Goal: Information Seeking & Learning: Learn about a topic

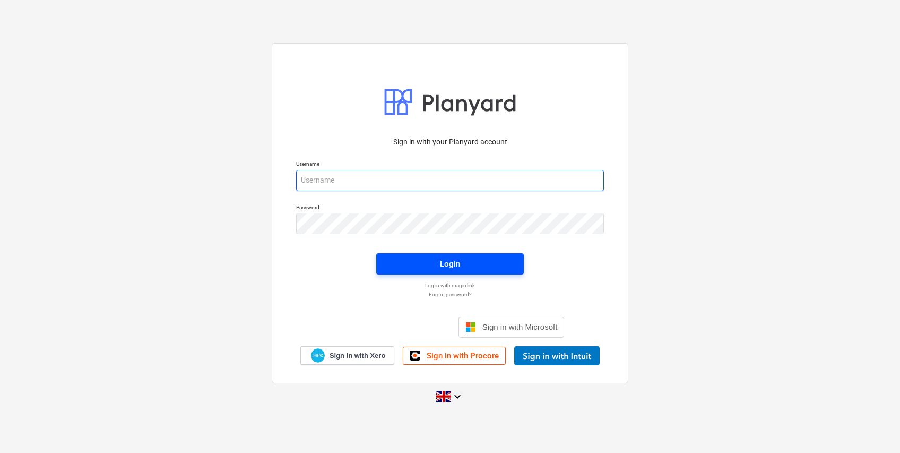
type input "[PERSON_NAME][EMAIL_ADDRESS][DOMAIN_NAME]"
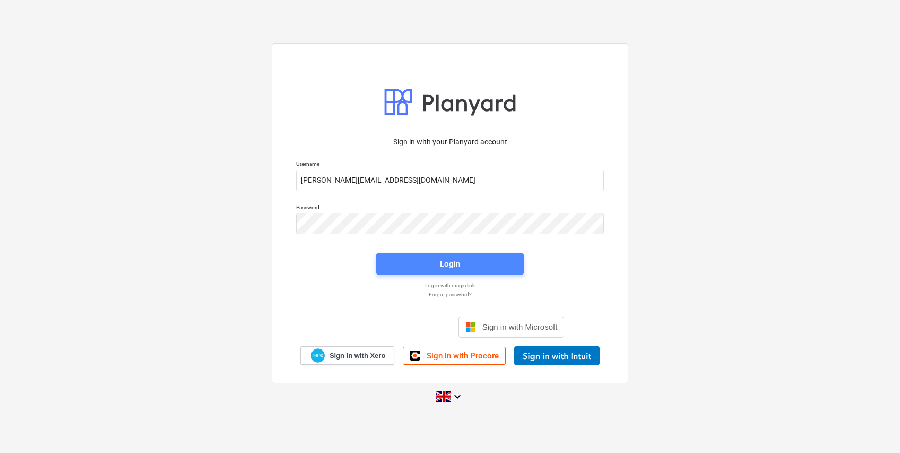
click at [472, 265] on span "Login" at bounding box center [450, 264] width 122 height 14
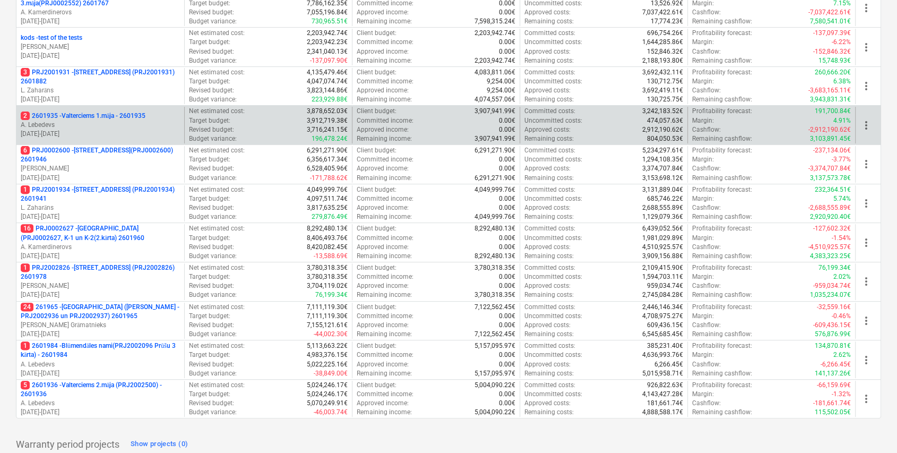
scroll to position [318, 0]
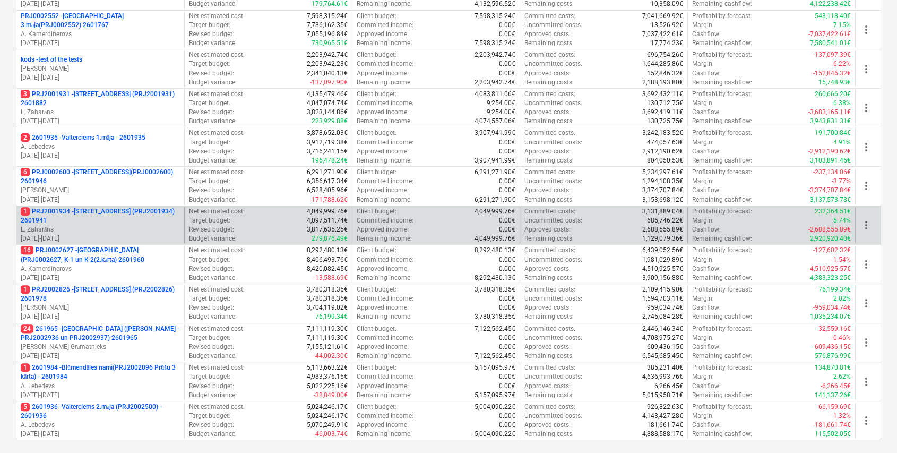
click at [156, 221] on p "1 PRJ2001934 - [STREET_ADDRESS] (PRJ2001934) 2601941" at bounding box center [100, 216] width 159 height 18
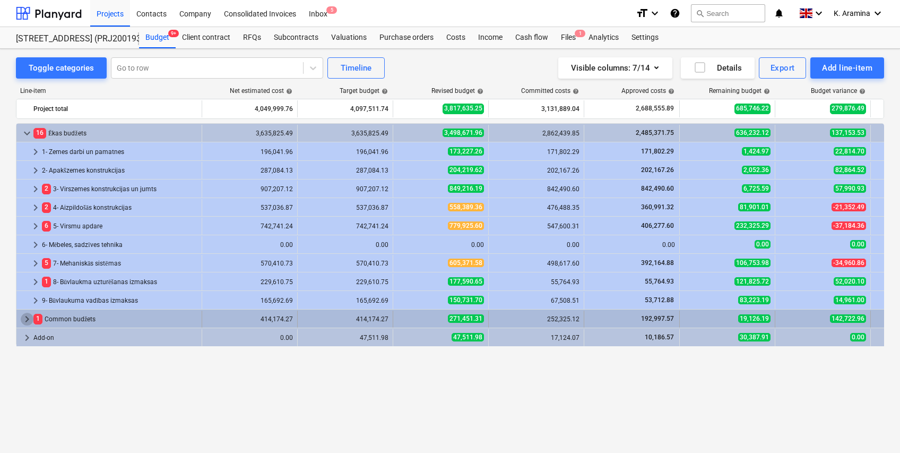
click at [28, 319] on span "keyboard_arrow_right" at bounding box center [27, 319] width 13 height 13
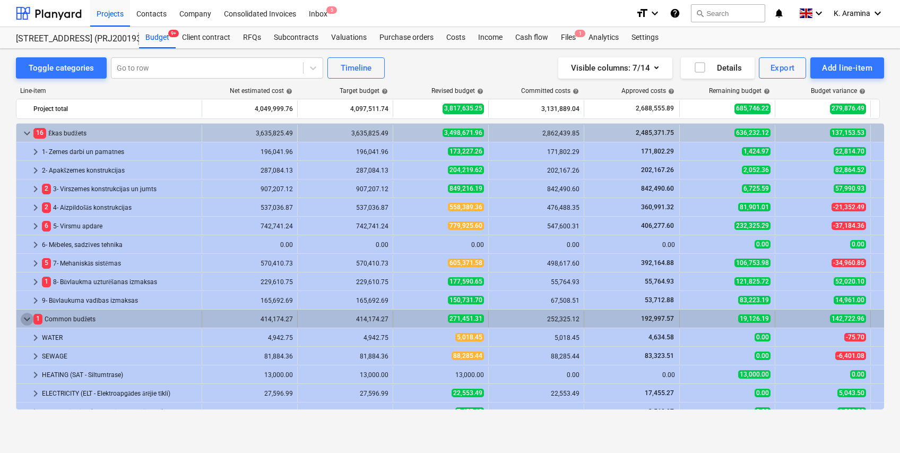
click at [31, 316] on span "keyboard_arrow_down" at bounding box center [27, 319] width 13 height 13
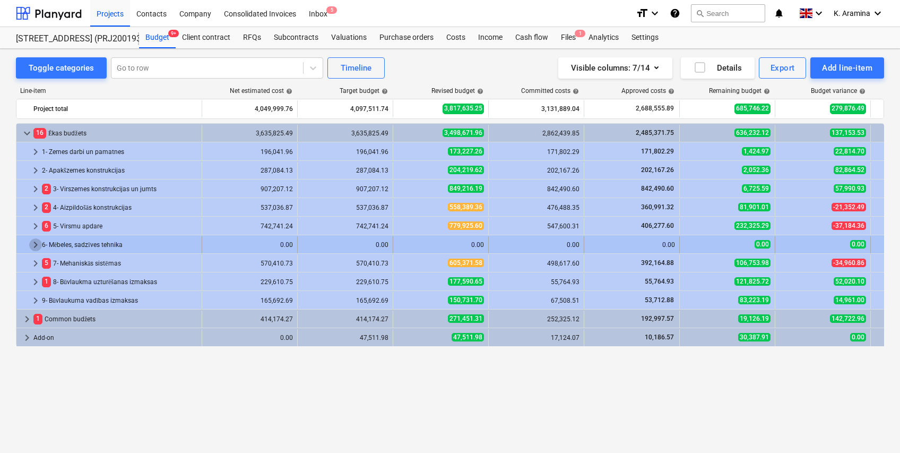
click at [36, 241] on span "keyboard_arrow_right" at bounding box center [35, 244] width 13 height 13
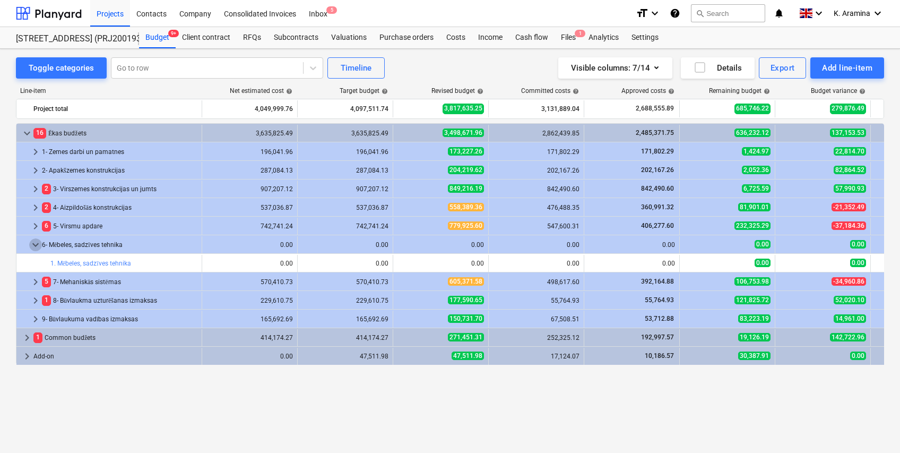
click at [36, 241] on span "keyboard_arrow_down" at bounding box center [35, 244] width 13 height 13
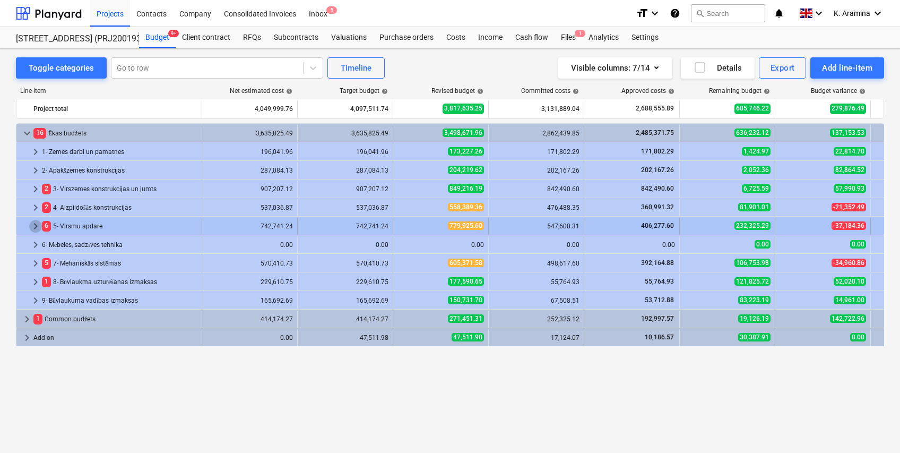
click at [38, 223] on span "keyboard_arrow_right" at bounding box center [35, 226] width 13 height 13
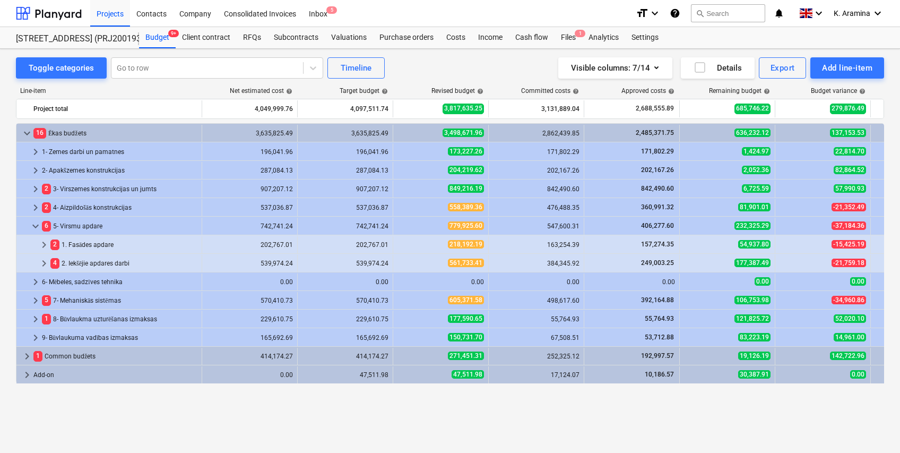
click at [38, 223] on span "keyboard_arrow_down" at bounding box center [35, 226] width 13 height 13
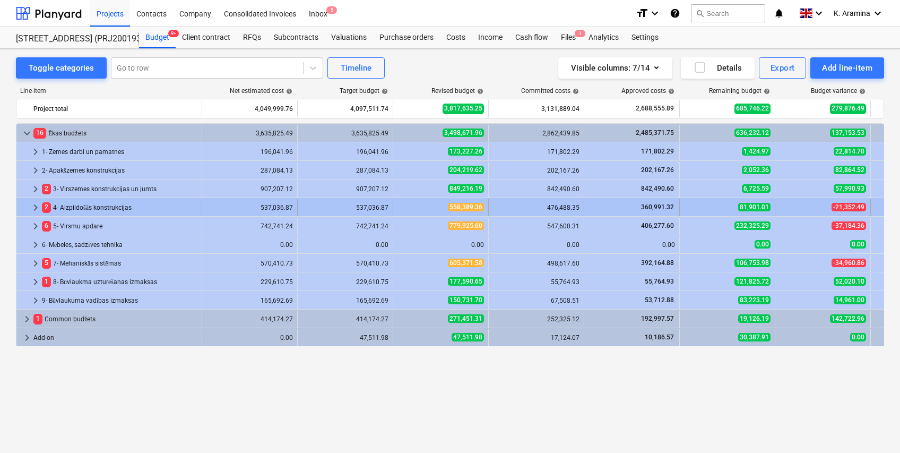
click at [34, 207] on span "keyboard_arrow_right" at bounding box center [35, 207] width 13 height 13
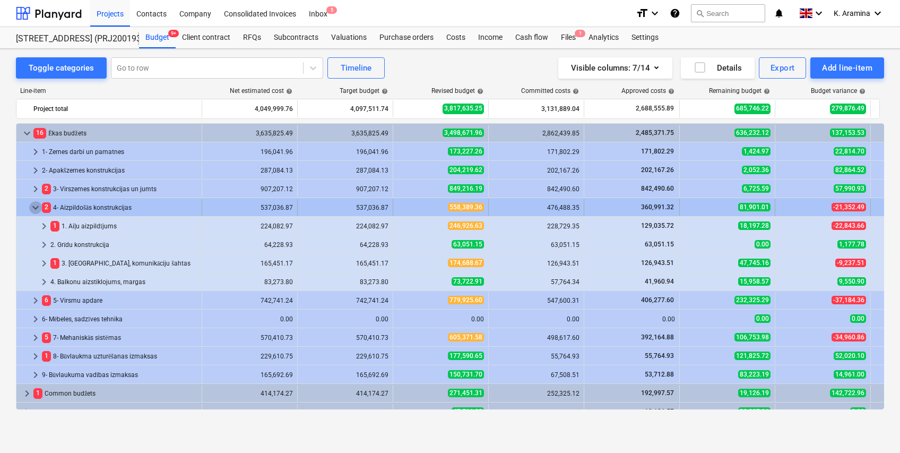
click at [35, 207] on span "keyboard_arrow_down" at bounding box center [35, 207] width 13 height 13
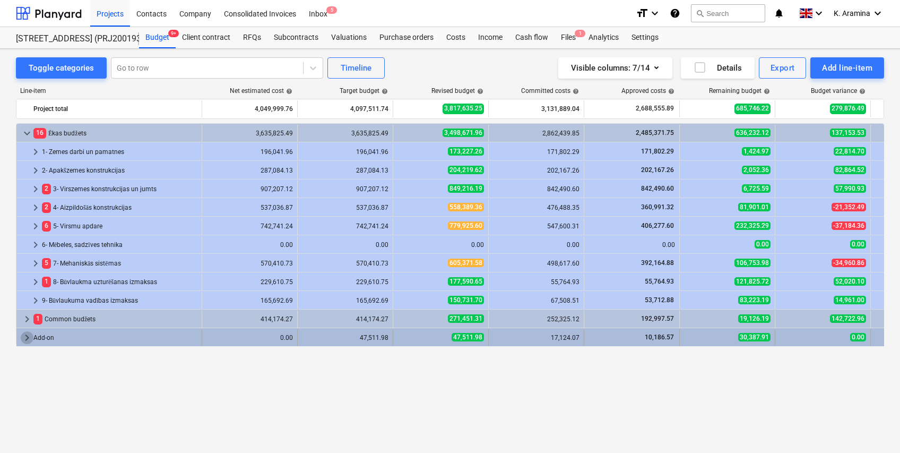
click at [25, 338] on span "keyboard_arrow_right" at bounding box center [27, 337] width 13 height 13
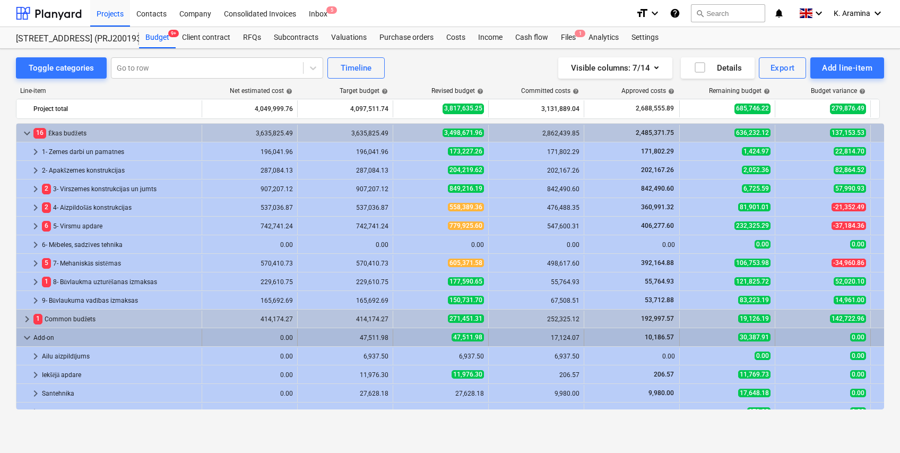
click at [25, 338] on span "keyboard_arrow_down" at bounding box center [27, 337] width 13 height 13
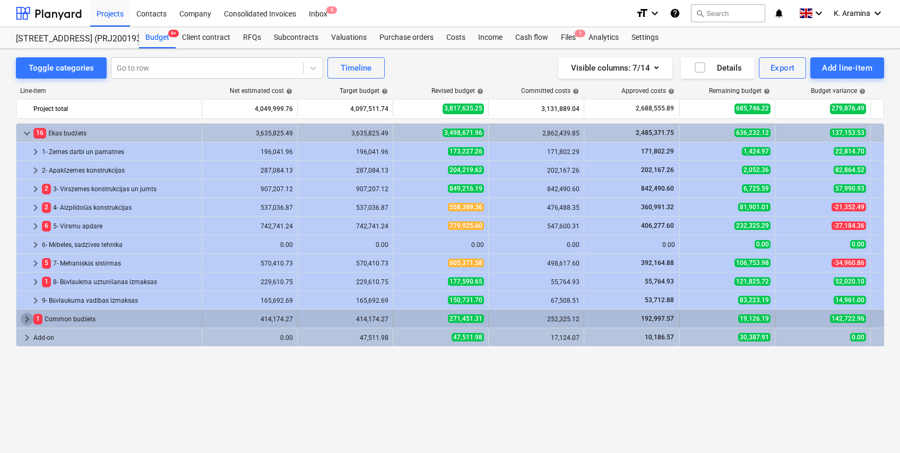
click at [25, 318] on span "keyboard_arrow_right" at bounding box center [27, 319] width 13 height 13
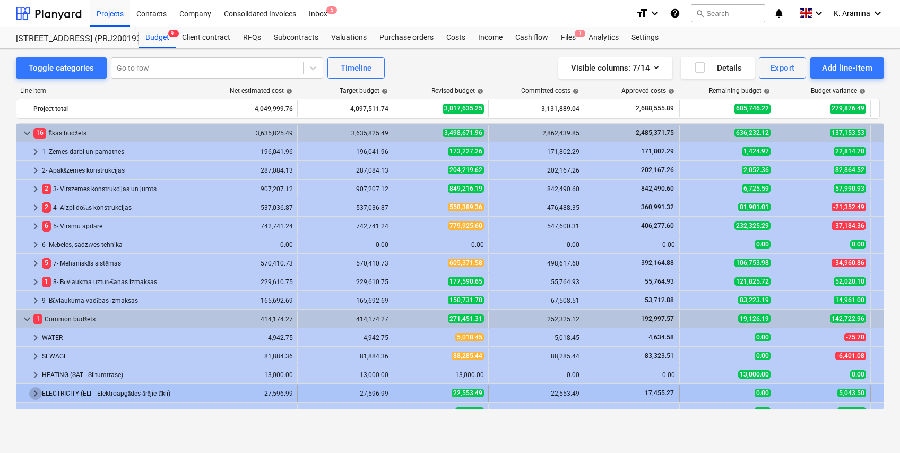
click at [33, 390] on span "keyboard_arrow_right" at bounding box center [35, 393] width 13 height 13
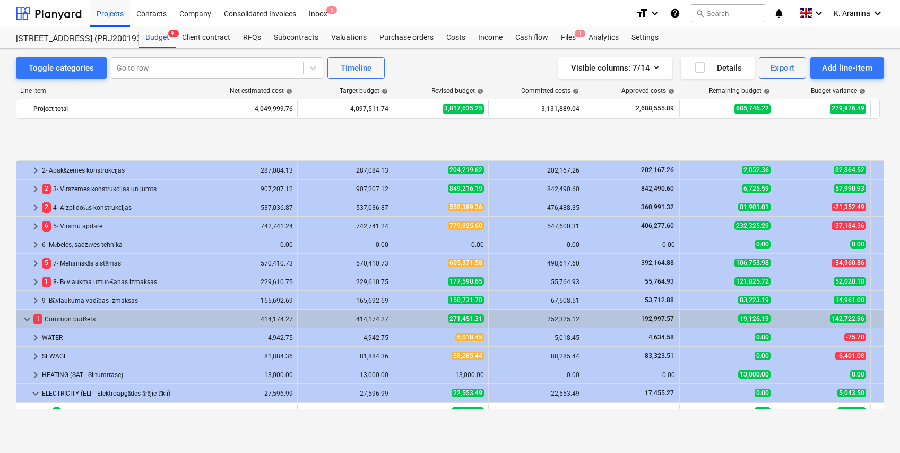
scroll to position [67, 0]
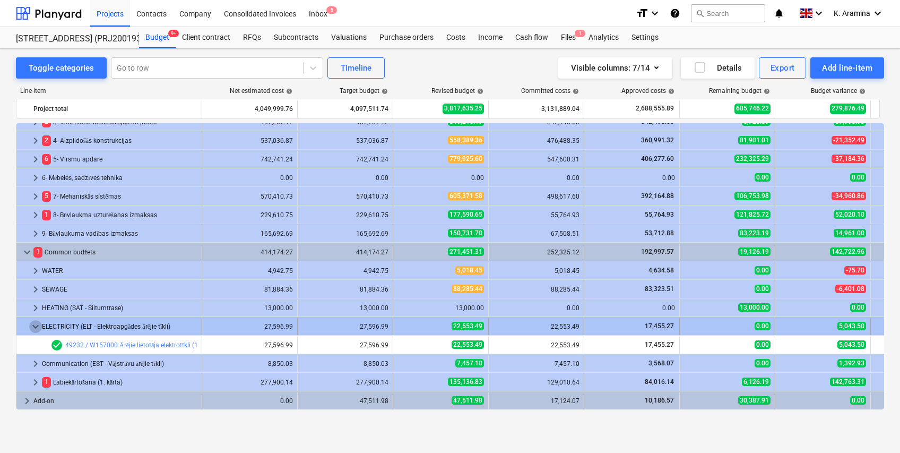
click at [38, 322] on span "keyboard_arrow_down" at bounding box center [35, 326] width 13 height 13
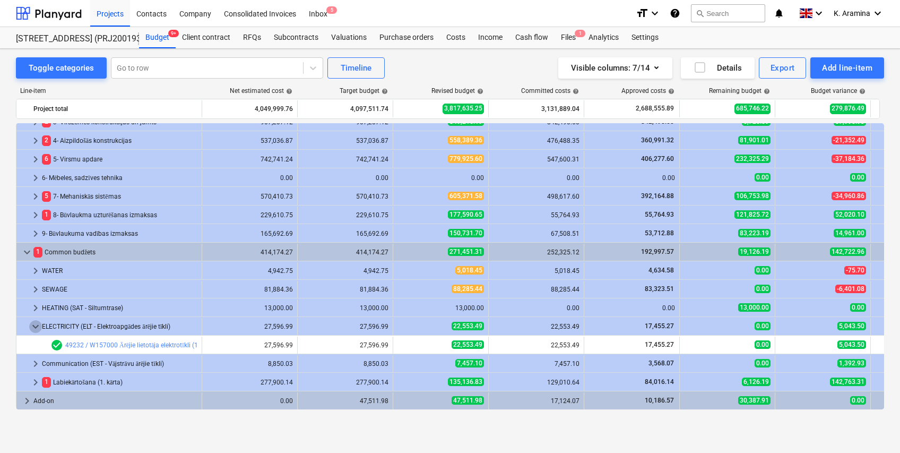
scroll to position [48, 0]
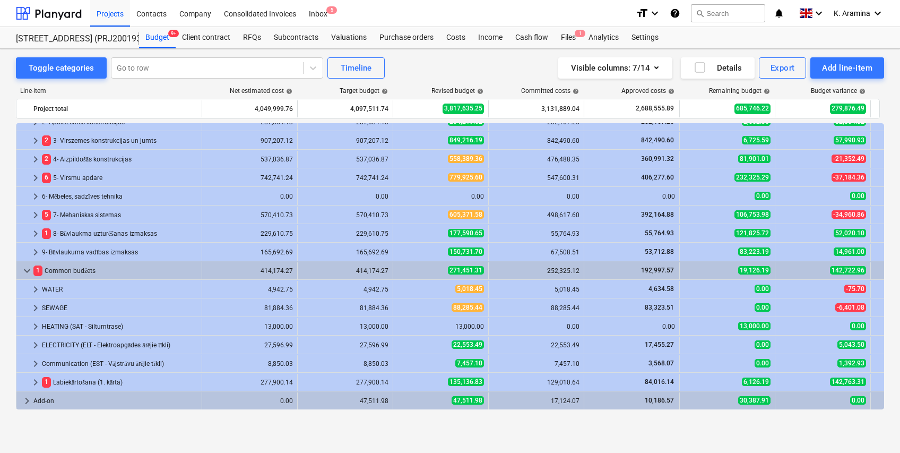
click at [34, 306] on span "keyboard_arrow_right" at bounding box center [35, 307] width 13 height 13
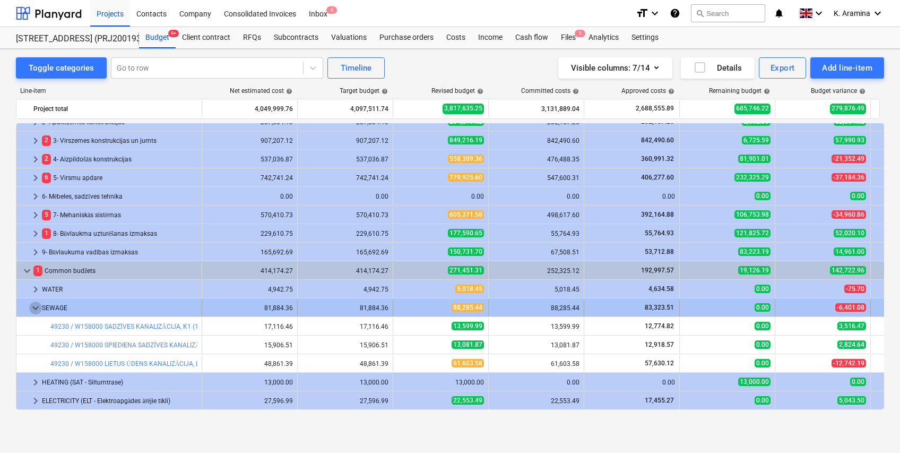
click at [34, 303] on span "keyboard_arrow_down" at bounding box center [35, 307] width 13 height 13
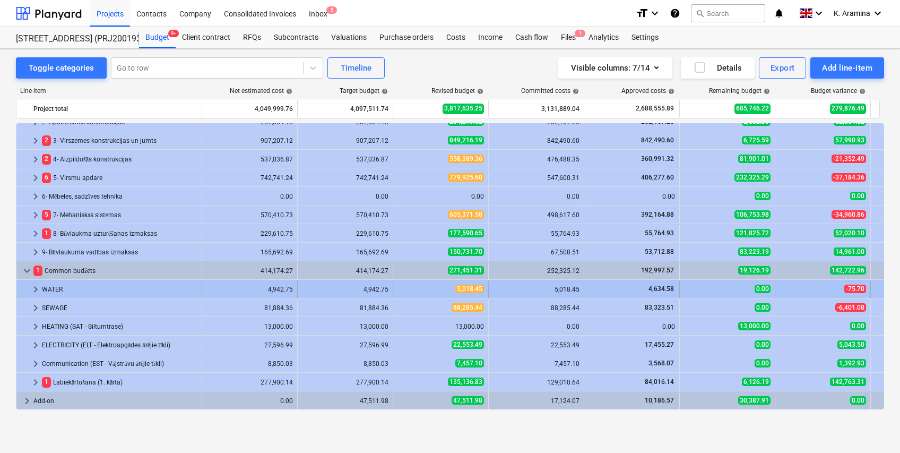
click at [37, 290] on span "keyboard_arrow_right" at bounding box center [35, 289] width 13 height 13
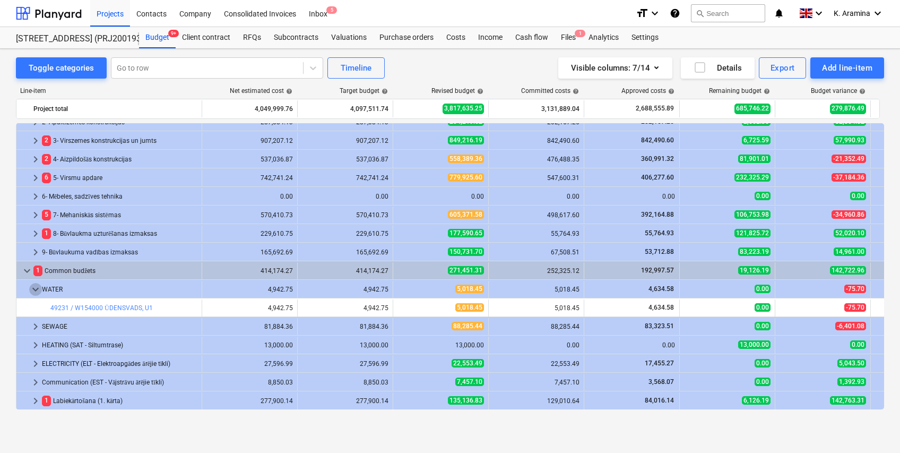
click at [37, 290] on span "keyboard_arrow_down" at bounding box center [35, 289] width 13 height 13
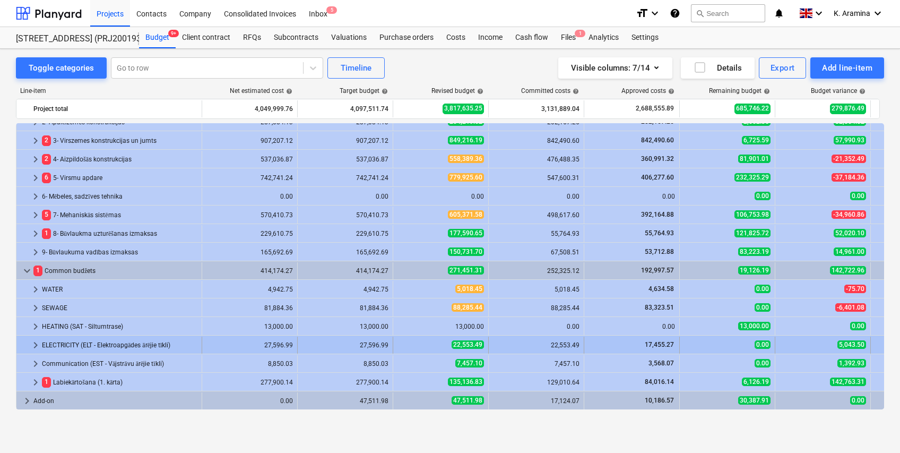
click at [34, 341] on span "keyboard_arrow_right" at bounding box center [35, 345] width 13 height 13
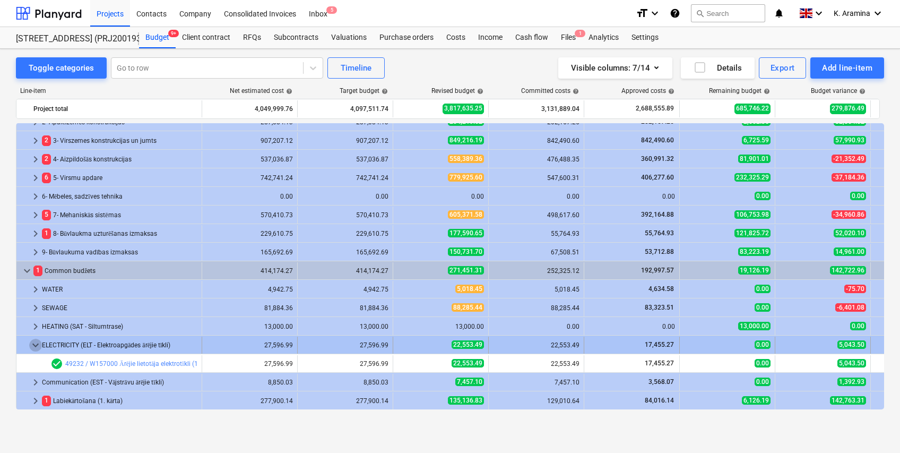
click at [34, 342] on span "keyboard_arrow_down" at bounding box center [35, 345] width 13 height 13
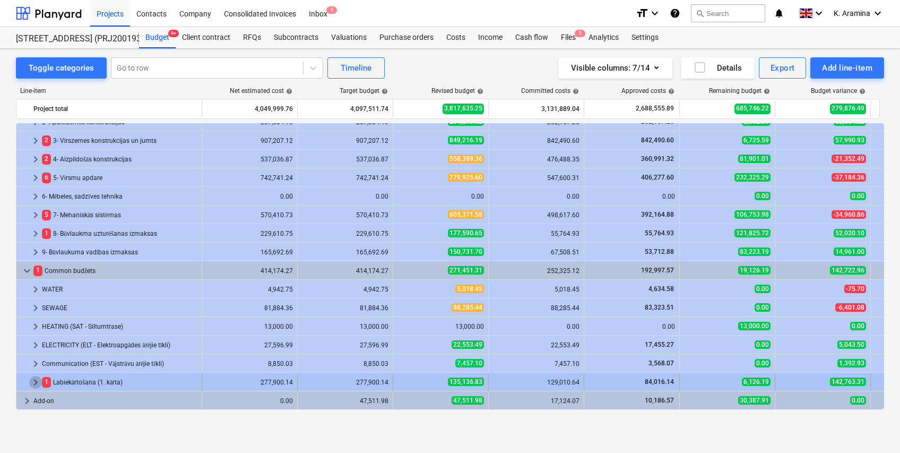
click at [33, 382] on span "keyboard_arrow_right" at bounding box center [35, 382] width 13 height 13
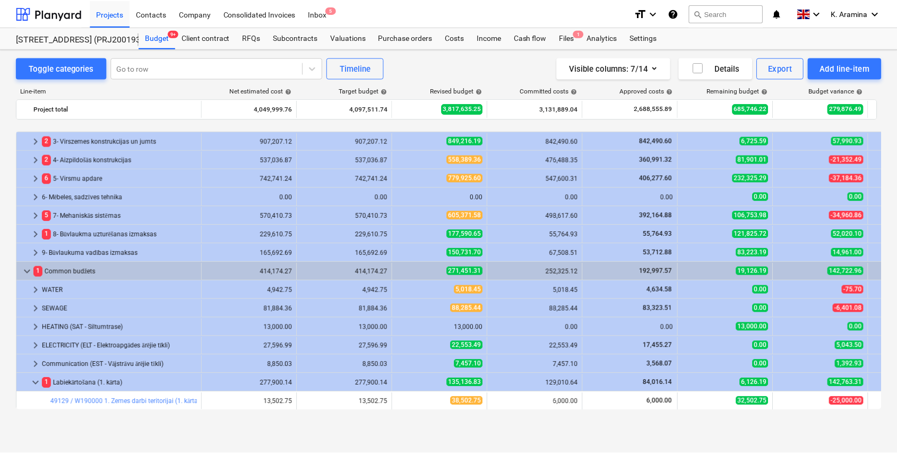
scroll to position [119, 0]
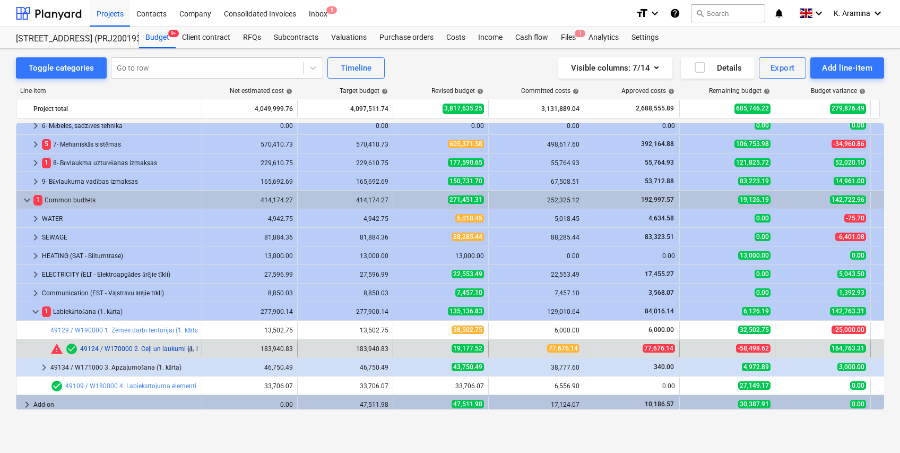
click at [182, 347] on link "49124 / W170000 2. Ceļi un laukumi (1. kārta)" at bounding box center [146, 348] width 133 height 7
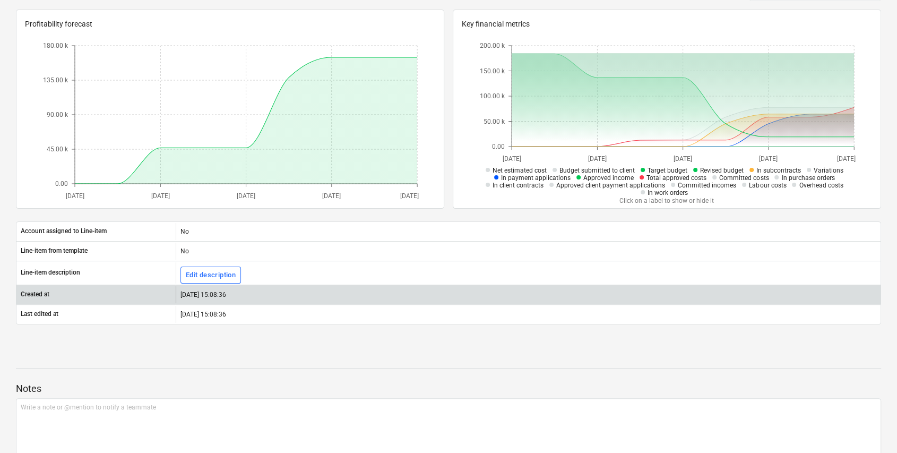
scroll to position [180, 0]
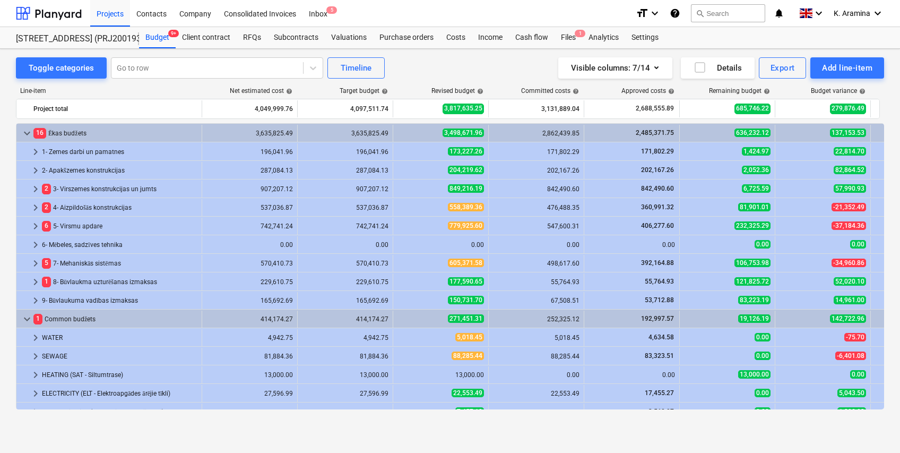
scroll to position [119, 0]
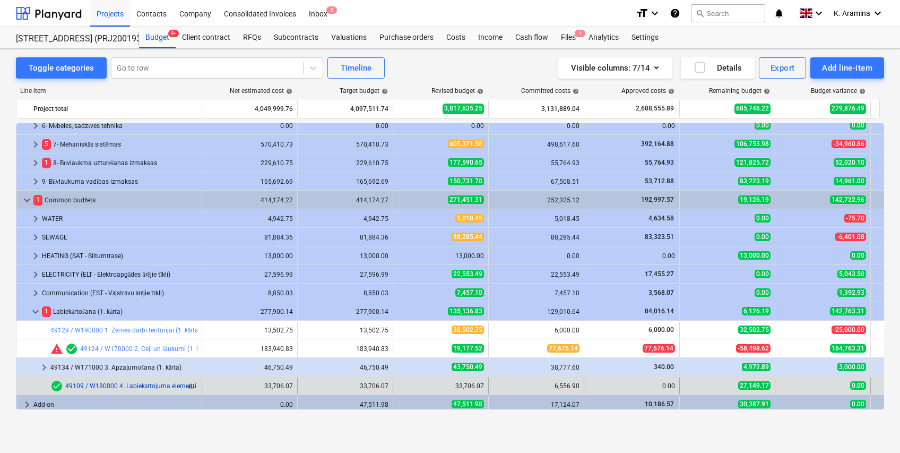
click at [179, 387] on link "49109 / W180000 4. Labiekārtojuma elementi (1. kārta)" at bounding box center [144, 385] width 158 height 7
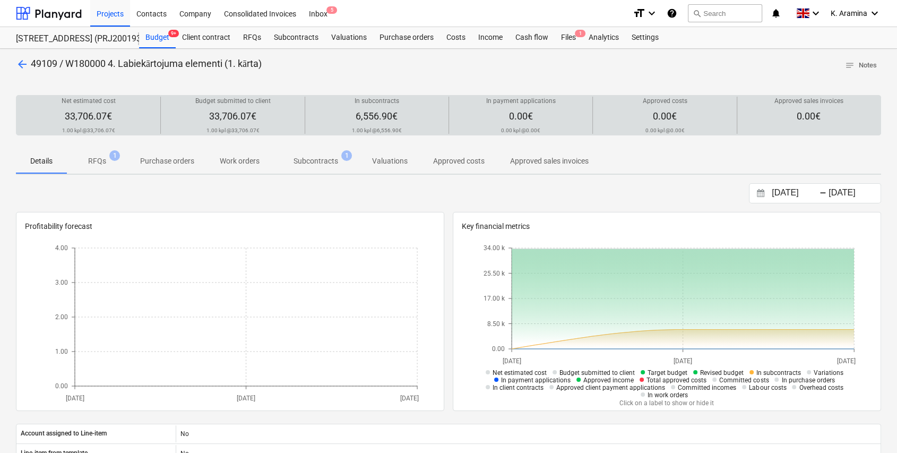
click at [659, 119] on span "0.00€" at bounding box center [665, 115] width 24 height 11
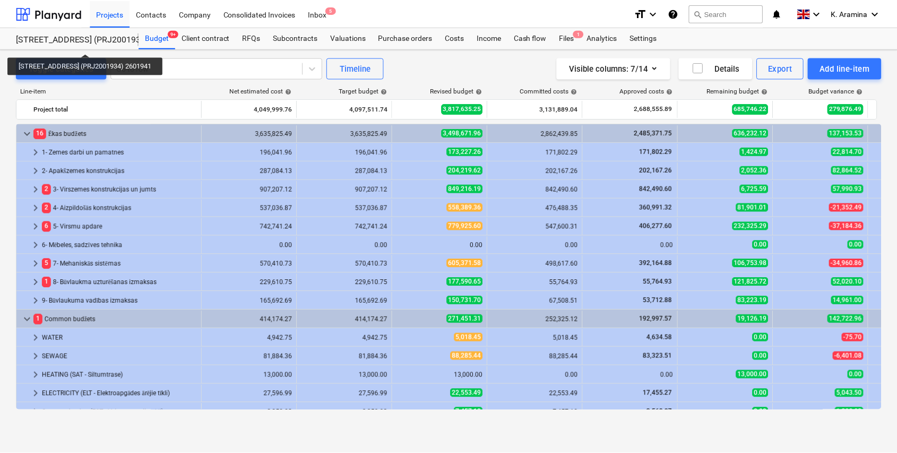
scroll to position [119, 0]
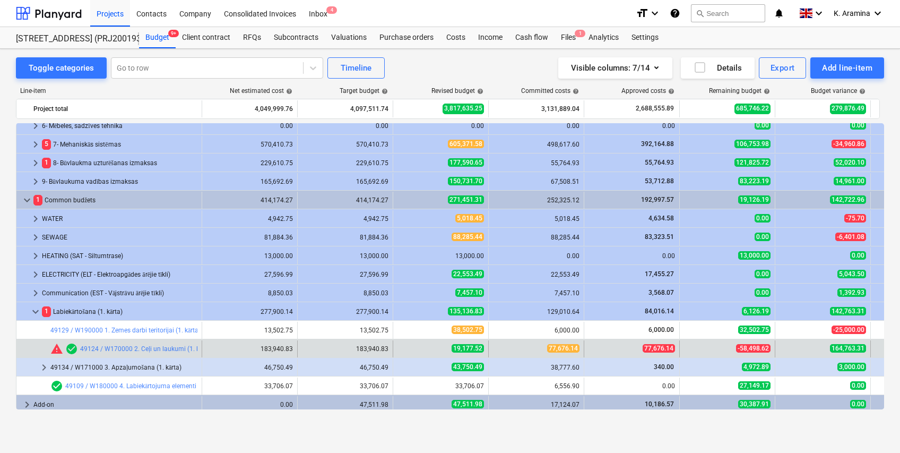
click at [662, 348] on span "77,676.14" at bounding box center [659, 348] width 32 height 8
drag, startPoint x: 647, startPoint y: 345, endPoint x: 681, endPoint y: 348, distance: 34.1
click at [681, 348] on div "bar_chart warning check_circle 49124 / W170000 2. Ceļi un laukumi (1. kārta) ed…" at bounding box center [504, 348] width 976 height 17
drag, startPoint x: 446, startPoint y: 350, endPoint x: 482, endPoint y: 349, distance: 36.1
click at [482, 349] on div "19,177.52" at bounding box center [440, 348] width 87 height 9
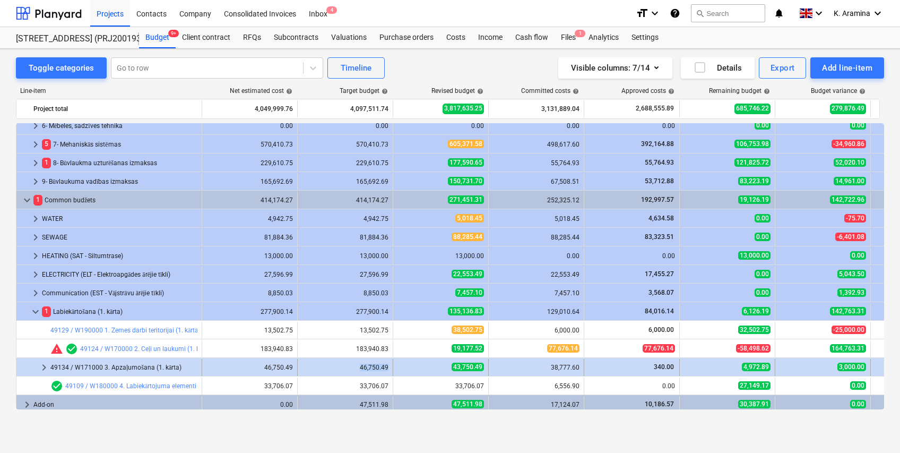
drag, startPoint x: 352, startPoint y: 366, endPoint x: 399, endPoint y: 368, distance: 46.7
click at [399, 368] on div "keyboard_arrow_right 49134 / W171000 3. Apzaļumošana (1. kārta) 46,750.49 46,75…" at bounding box center [504, 367] width 976 height 17
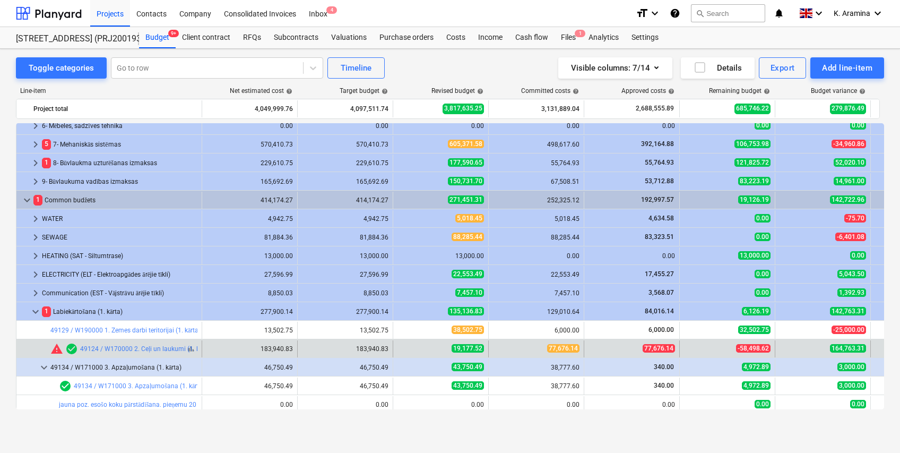
click at [72, 350] on span "check_circle" at bounding box center [71, 348] width 13 height 13
click at [123, 348] on link "49124 / W170000 2. Ceļi un laukumi (1. kārta)" at bounding box center [146, 348] width 133 height 7
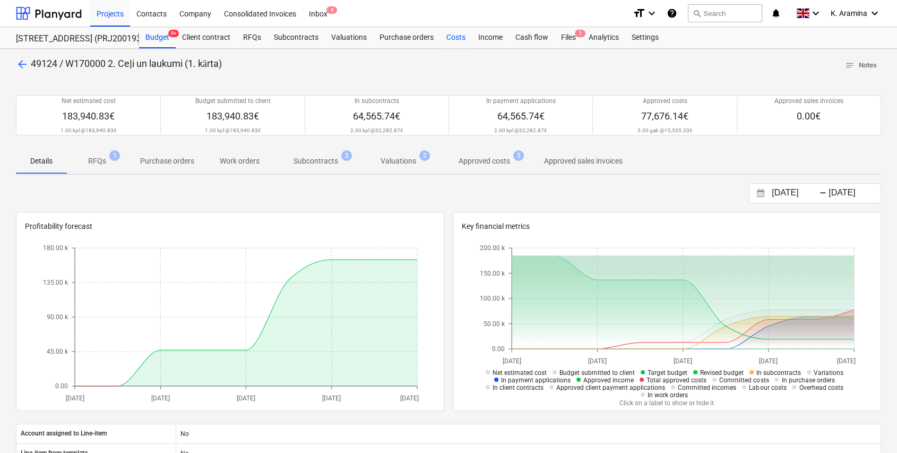
click at [450, 34] on div "Costs" at bounding box center [456, 37] width 32 height 21
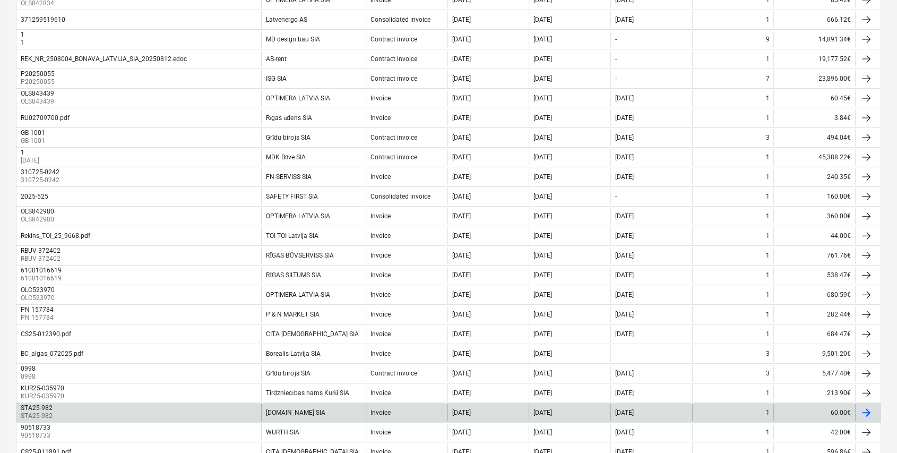
scroll to position [425, 0]
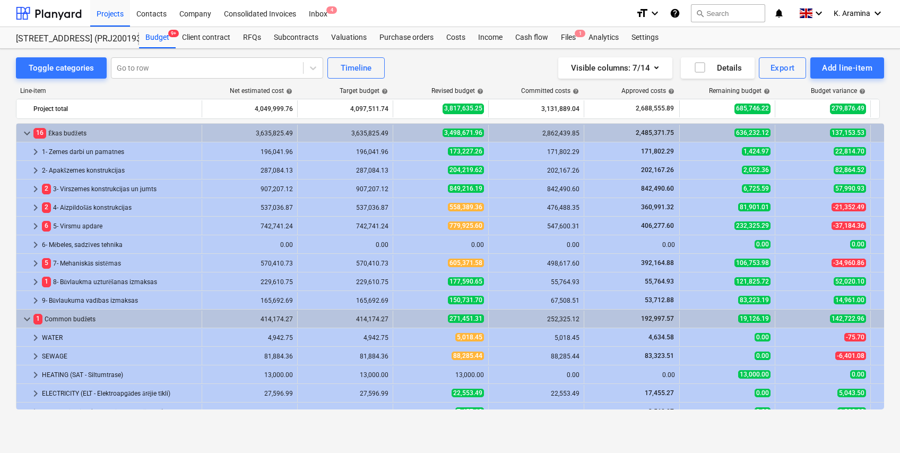
scroll to position [119, 0]
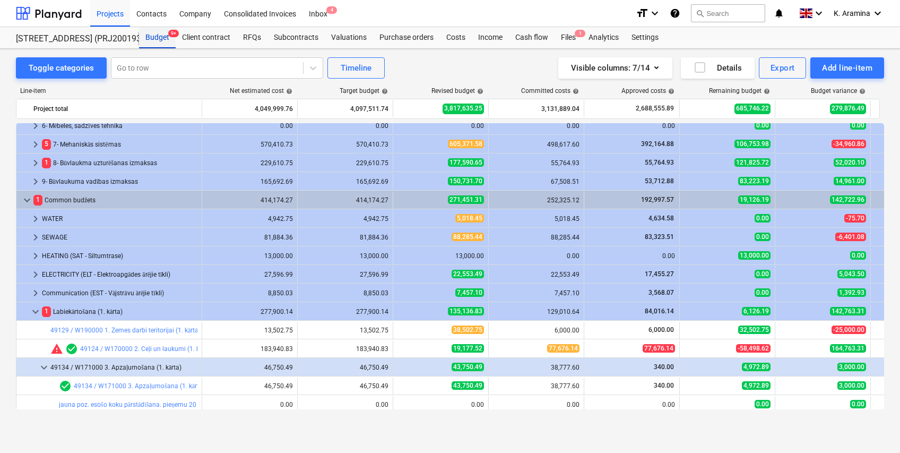
click at [161, 37] on div "Budget 9+" at bounding box center [157, 37] width 37 height 21
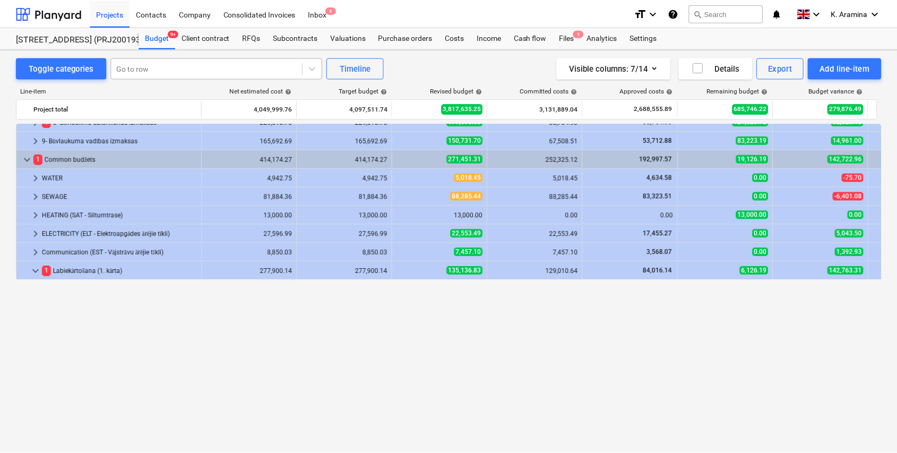
scroll to position [0, 0]
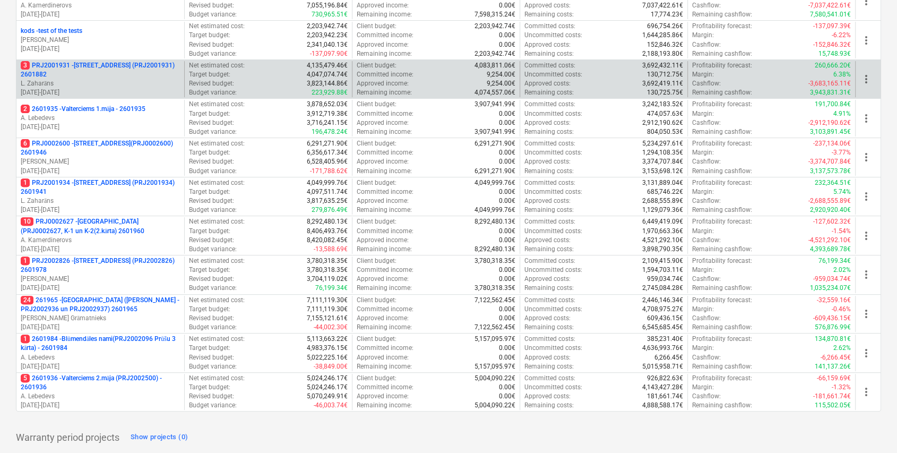
scroll to position [318, 0]
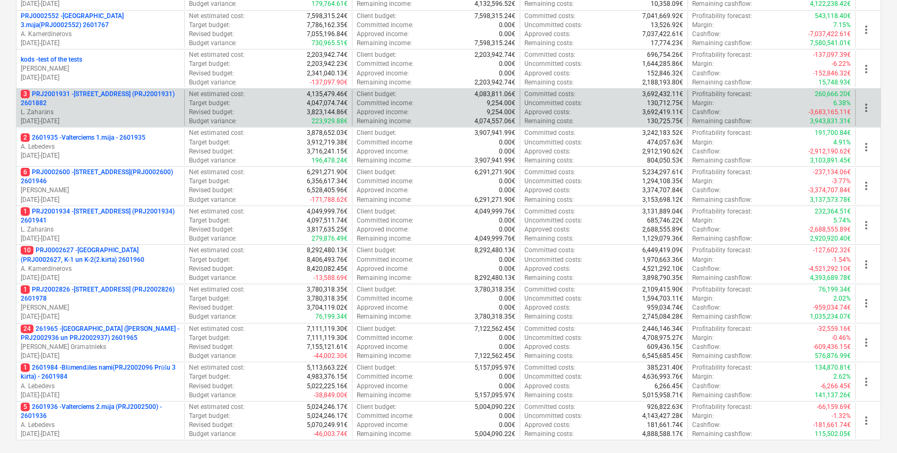
click at [151, 98] on p "3 PRJ2001931 - [STREET_ADDRESS] (PRJ2001931) 2601882" at bounding box center [100, 99] width 159 height 18
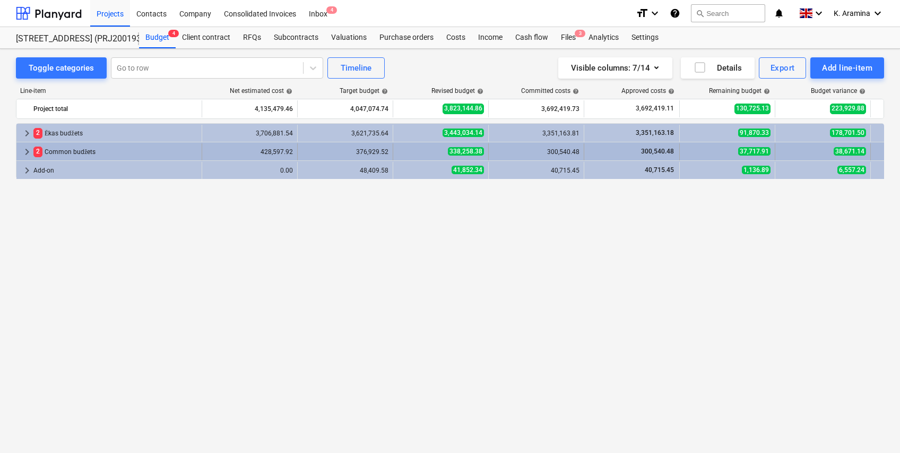
click at [33, 153] on span "2" at bounding box center [37, 151] width 9 height 10
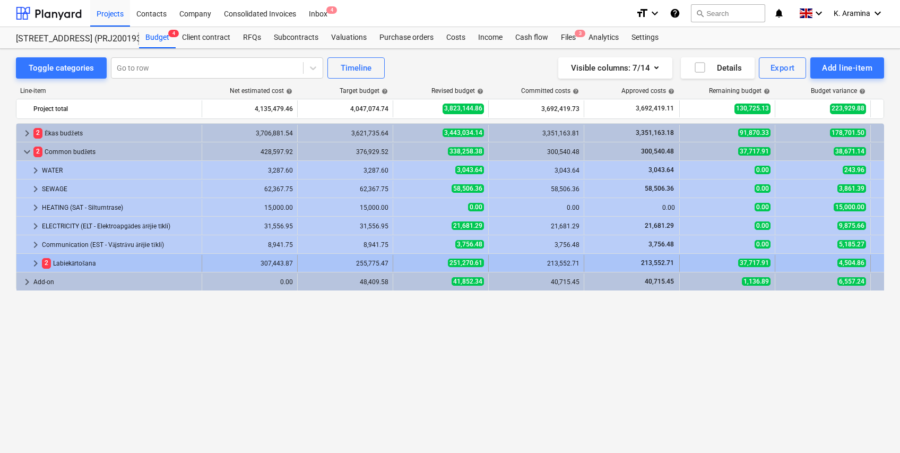
click at [31, 260] on span "keyboard_arrow_right" at bounding box center [35, 263] width 13 height 13
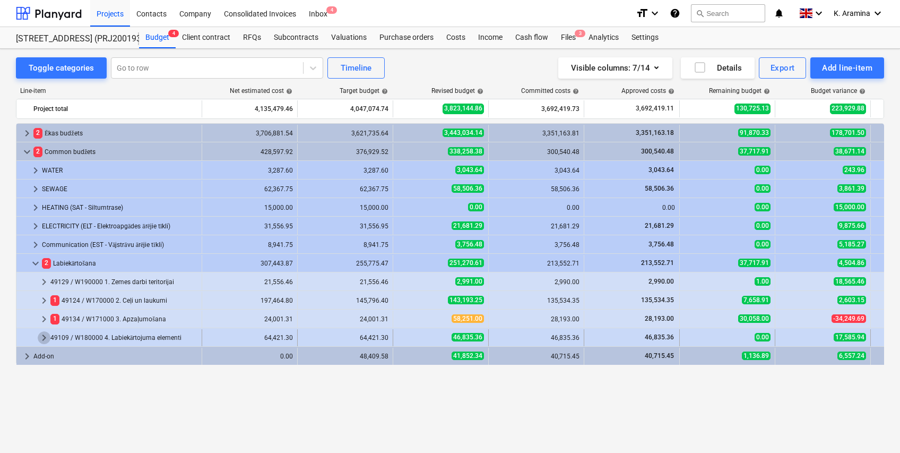
click at [46, 335] on span "keyboard_arrow_right" at bounding box center [44, 337] width 13 height 13
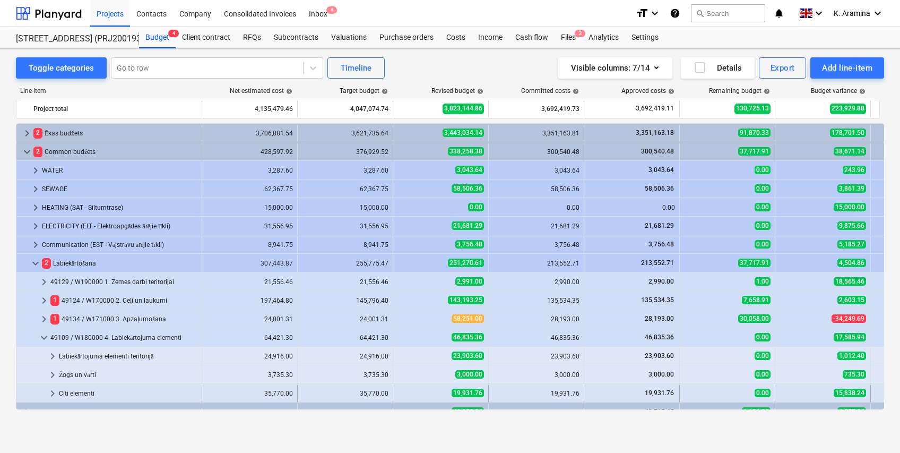
click at [57, 394] on span "keyboard_arrow_right" at bounding box center [52, 393] width 13 height 13
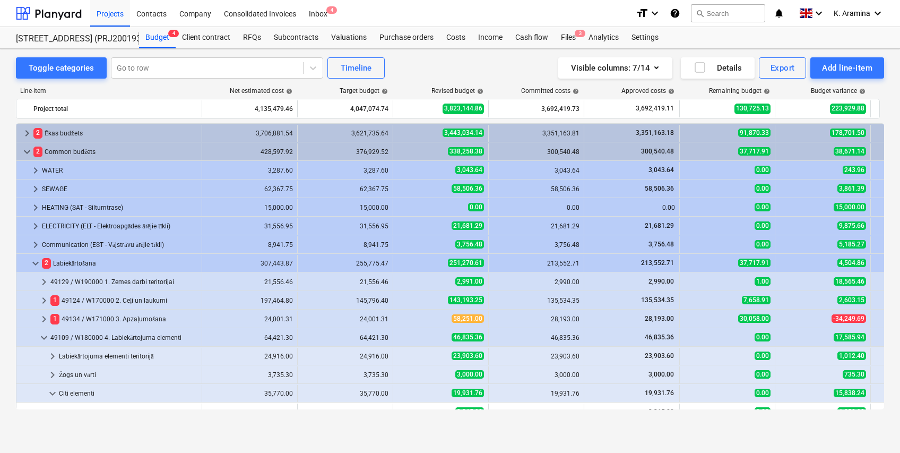
scroll to position [67, 0]
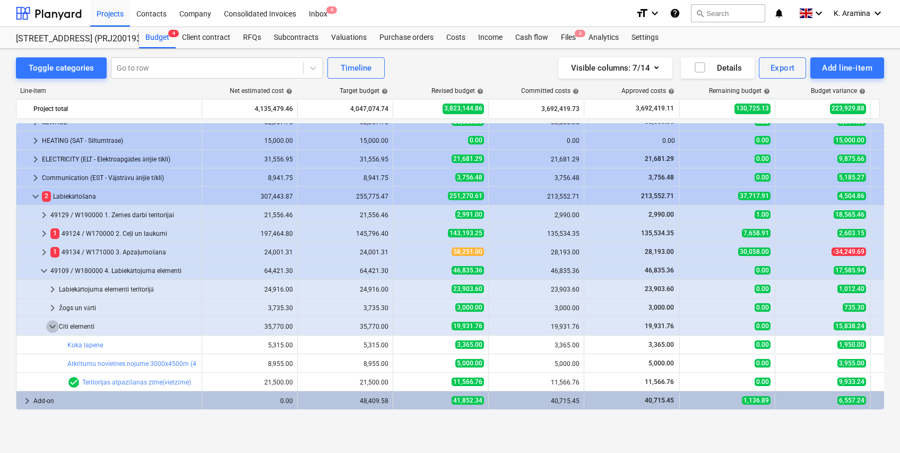
click at [54, 325] on span "keyboard_arrow_down" at bounding box center [52, 326] width 13 height 13
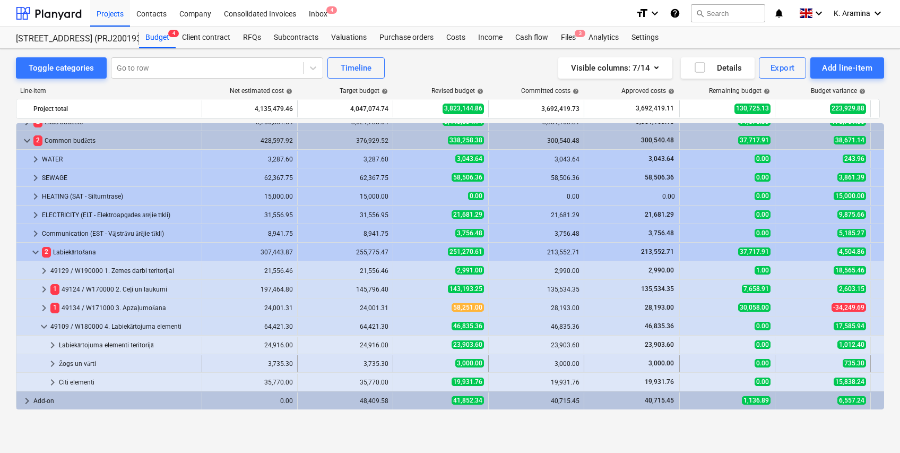
click at [54, 361] on span "keyboard_arrow_right" at bounding box center [52, 363] width 13 height 13
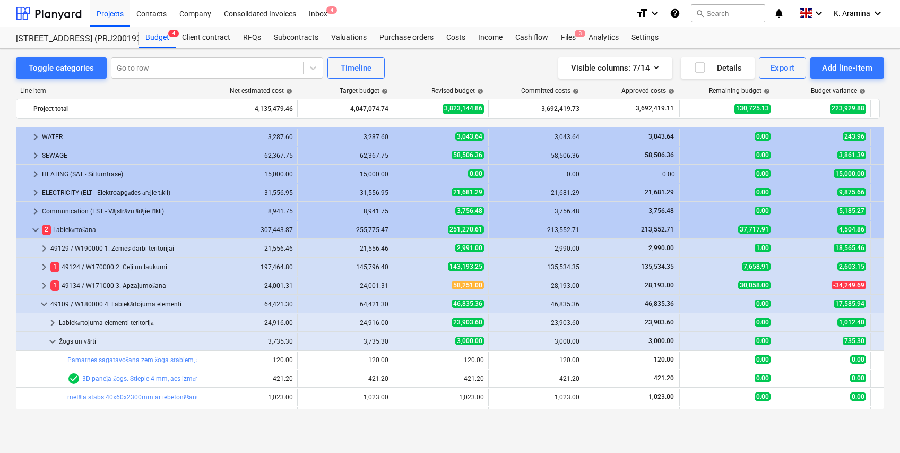
scroll to position [104, 0]
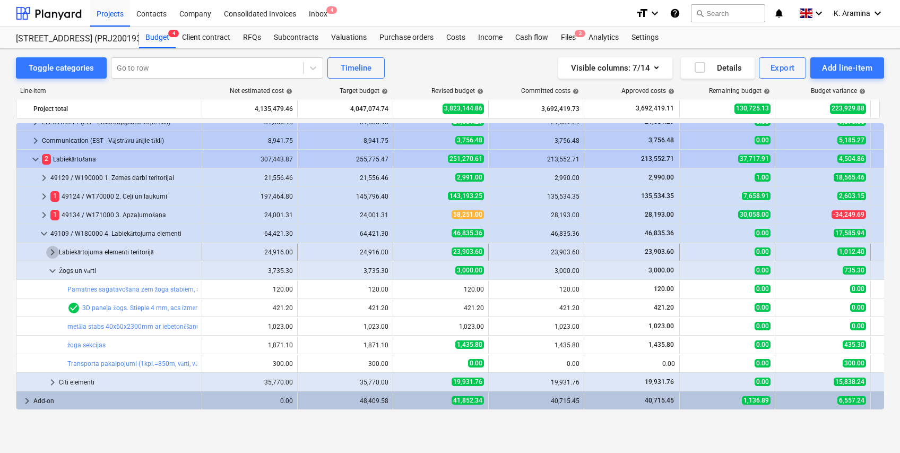
click at [46, 249] on span "keyboard_arrow_right" at bounding box center [52, 252] width 13 height 13
